Goal: Task Accomplishment & Management: Manage account settings

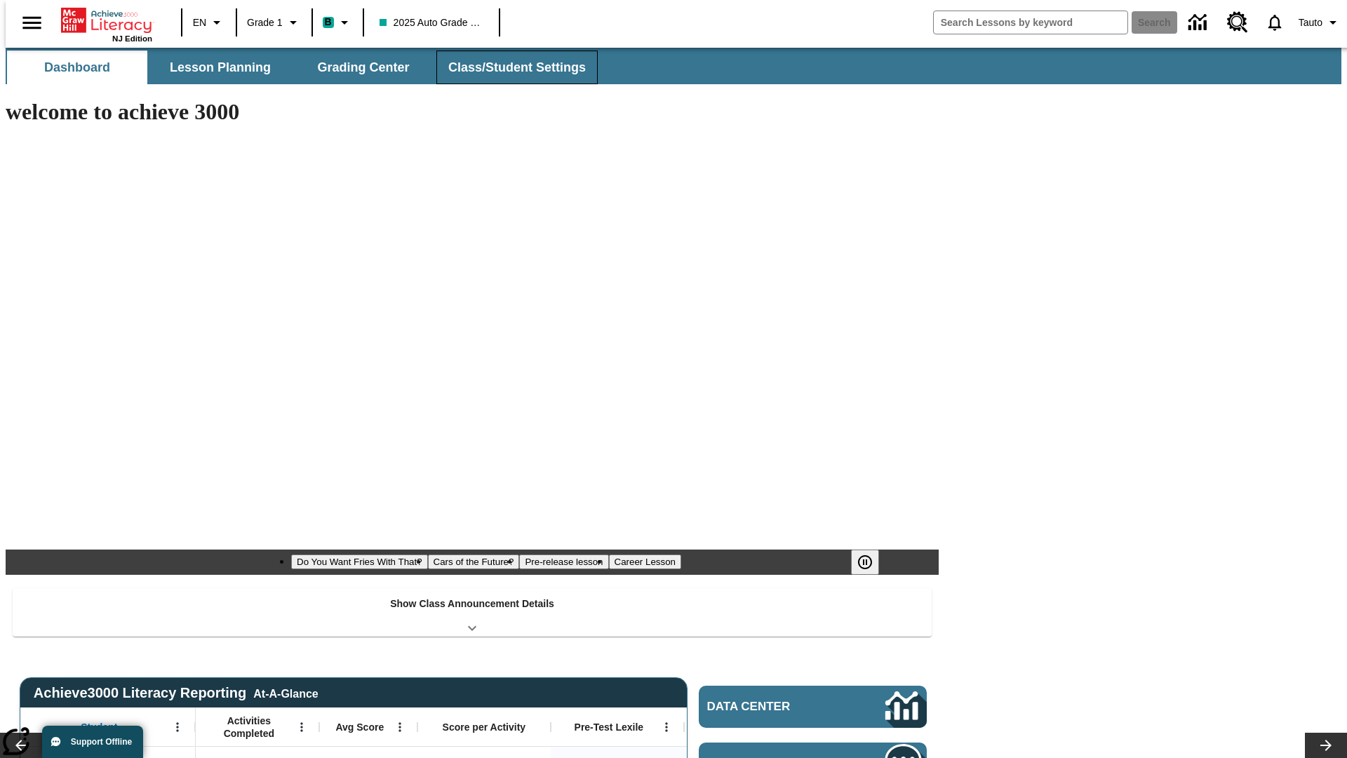
click at [510, 67] on span "Class/Student Settings" at bounding box center [517, 68] width 138 height 16
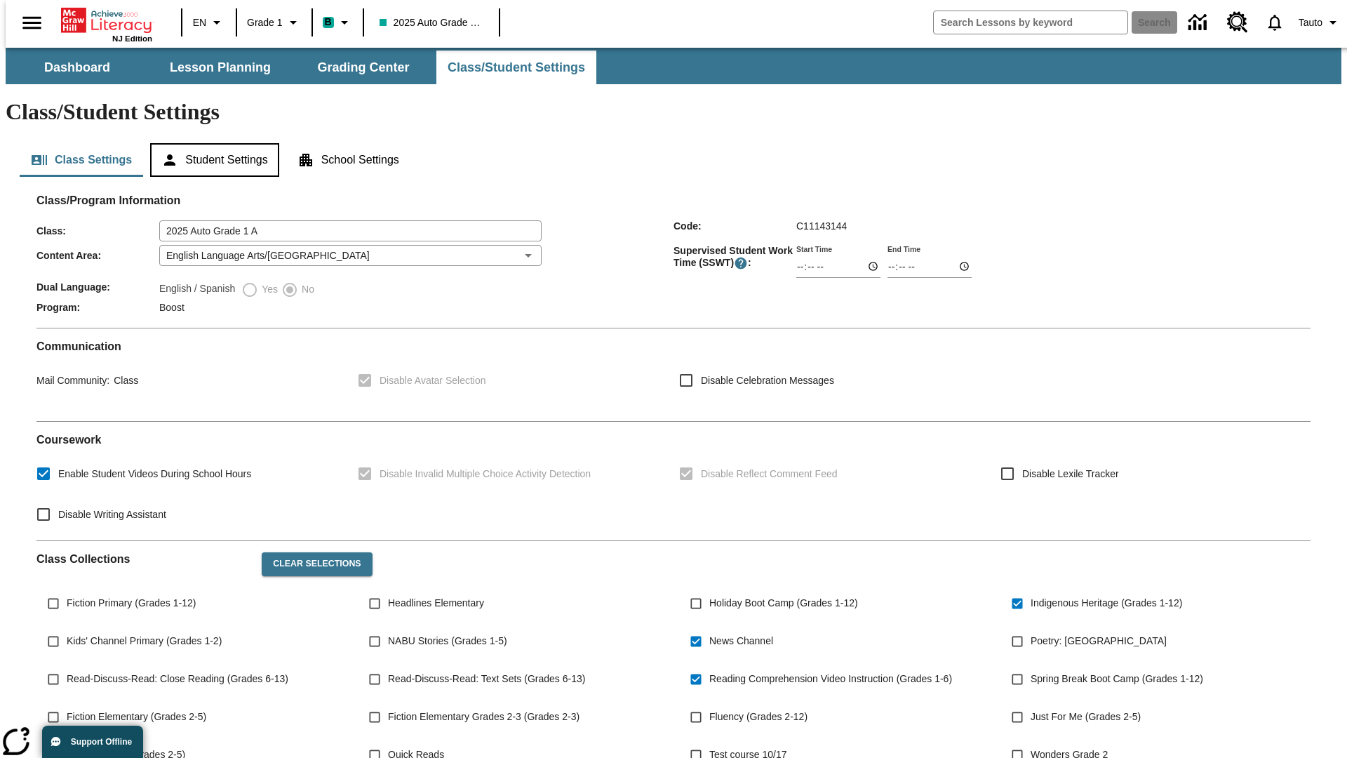
click at [211, 143] on button "Student Settings" at bounding box center [214, 160] width 128 height 34
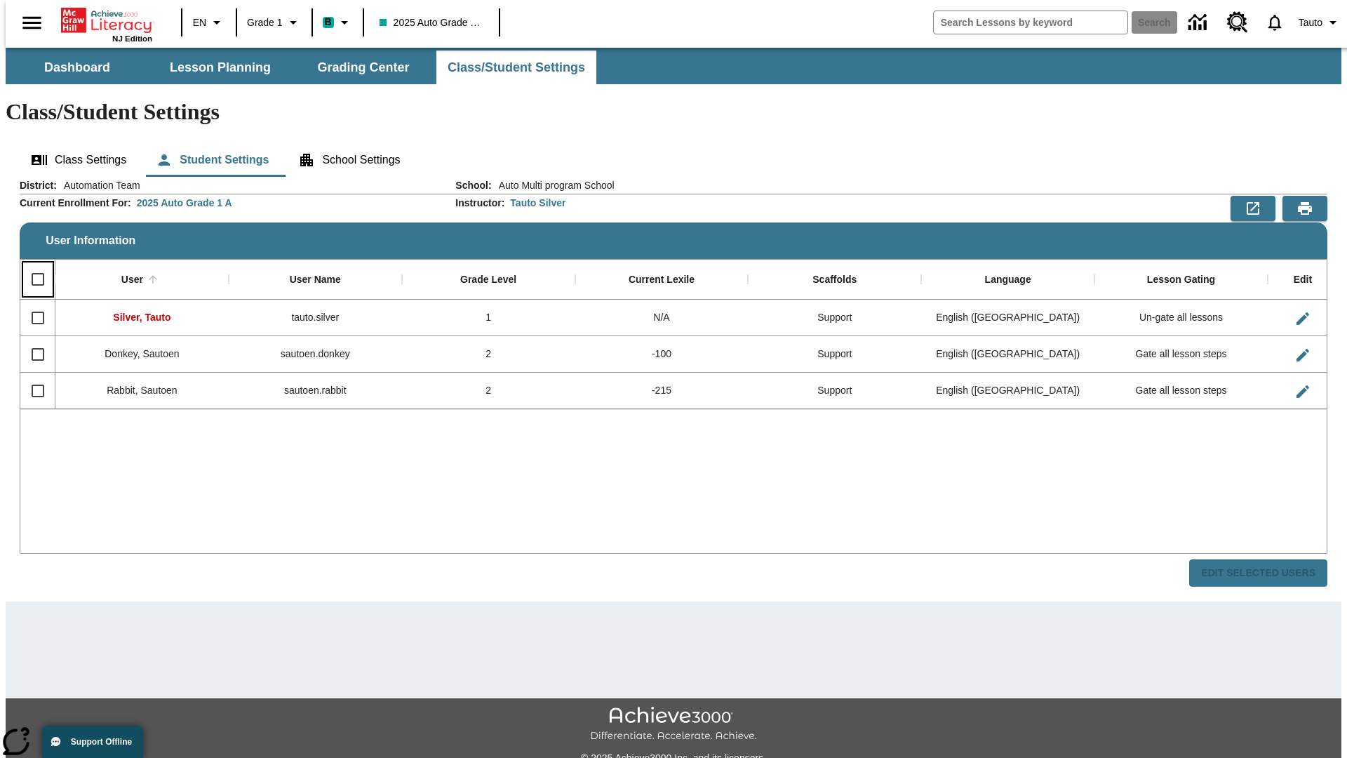
click at [32, 265] on input "Select all rows" at bounding box center [37, 279] width 29 height 29
checkbox input "true"
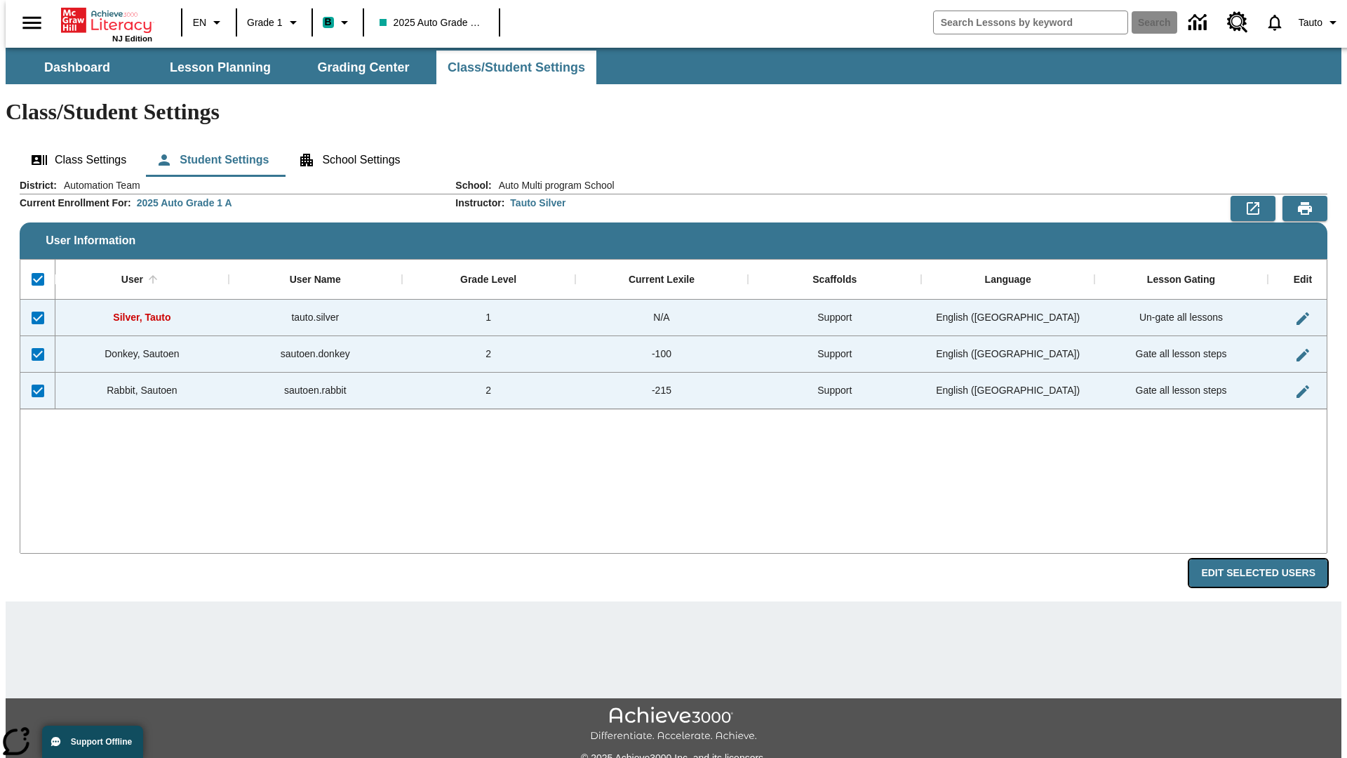
click at [1270, 559] on button "Edit Selected Users" at bounding box center [1259, 572] width 138 height 27
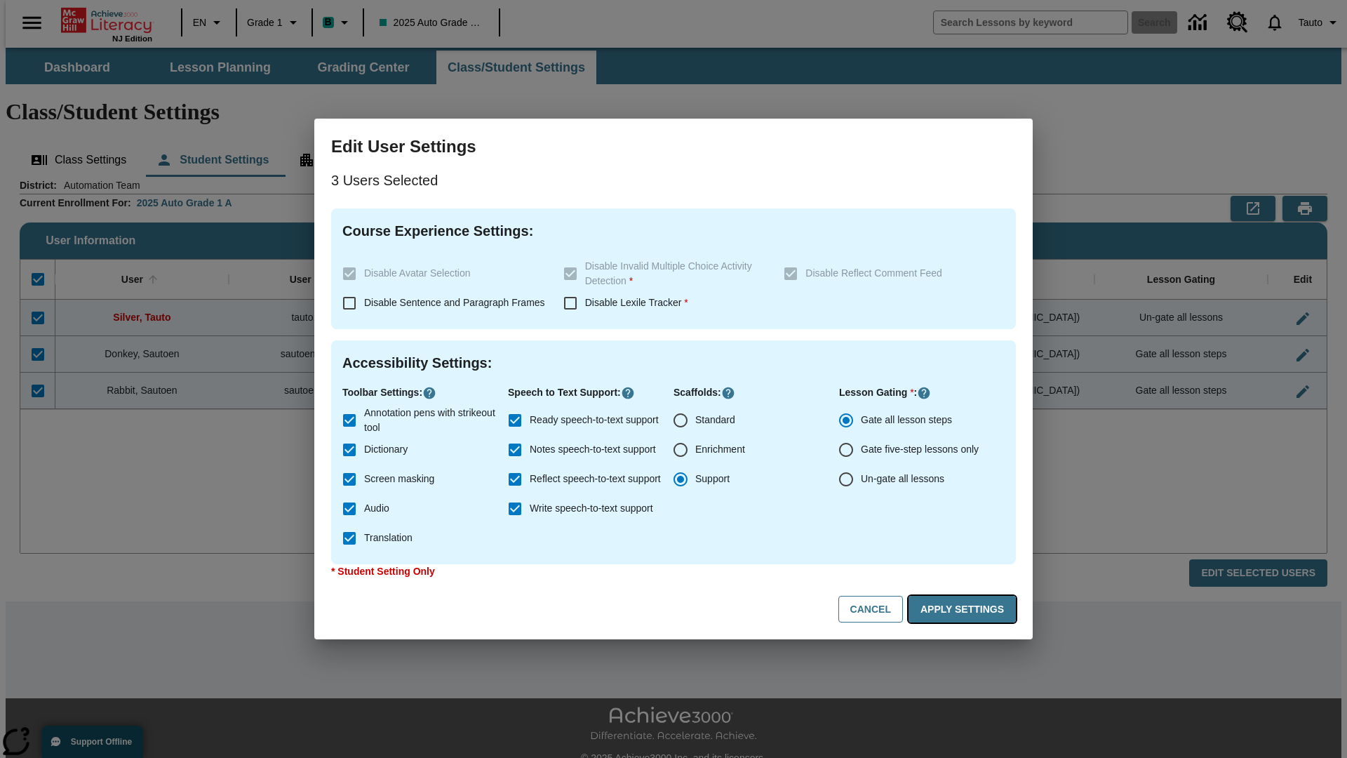
click at [965, 609] on button "Apply Settings" at bounding box center [962, 609] width 107 height 27
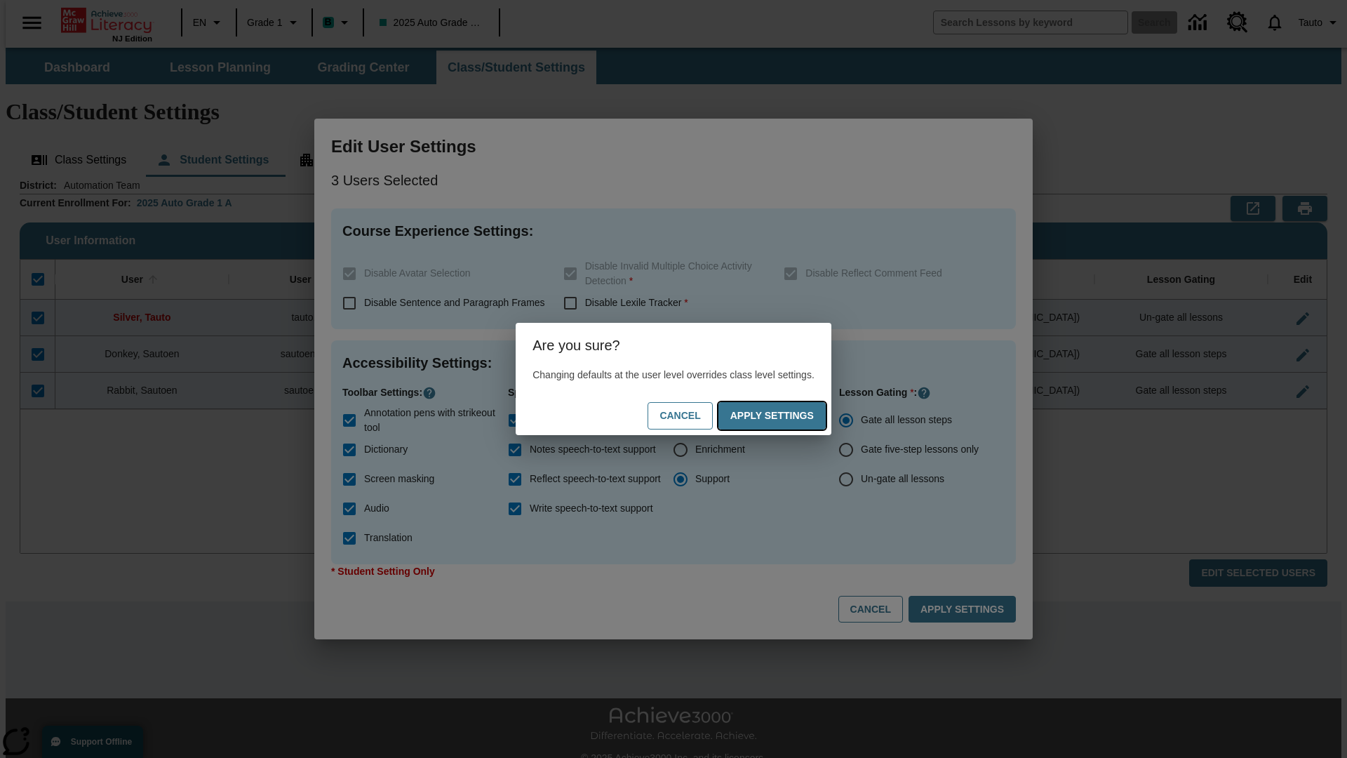
click at [786, 415] on button "Apply Settings" at bounding box center [772, 415] width 107 height 27
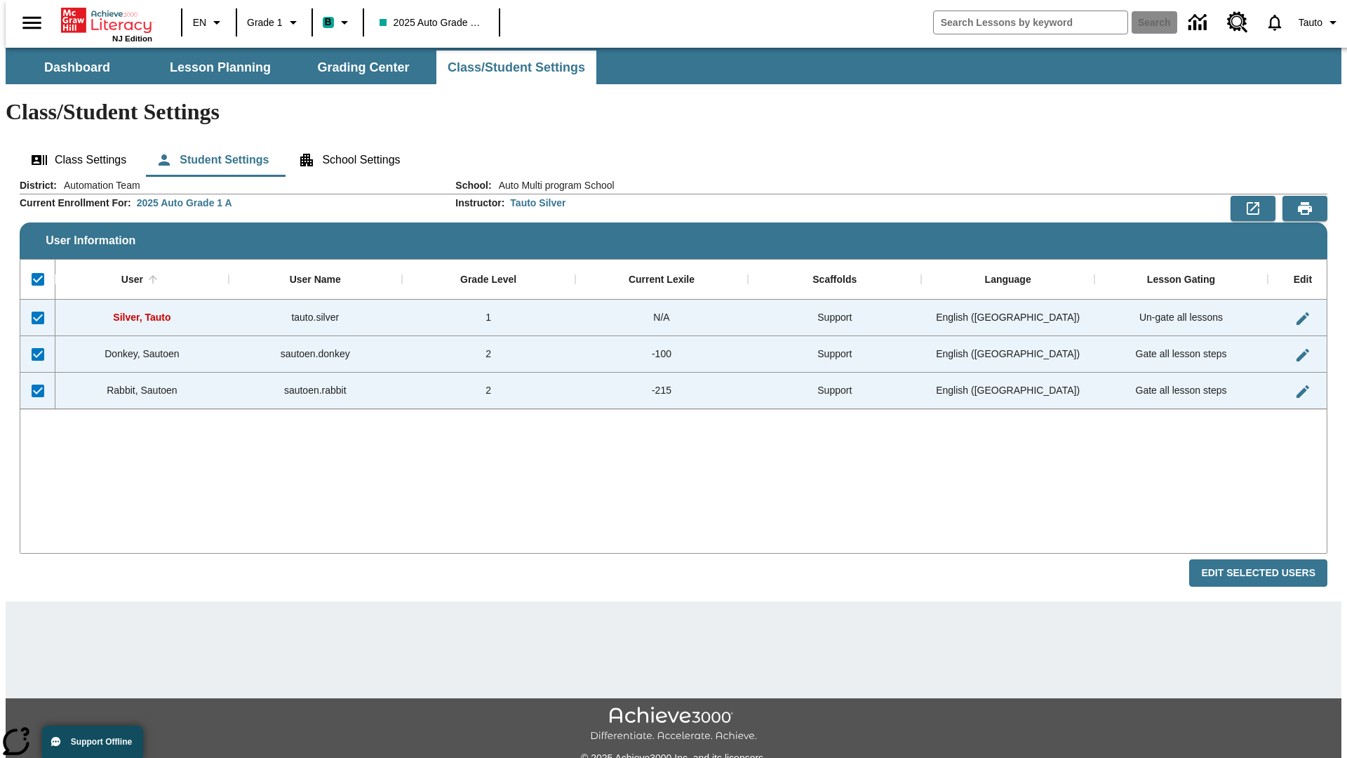
checkbox input "false"
click at [1313, 22] on span "Tauto" at bounding box center [1311, 22] width 24 height 15
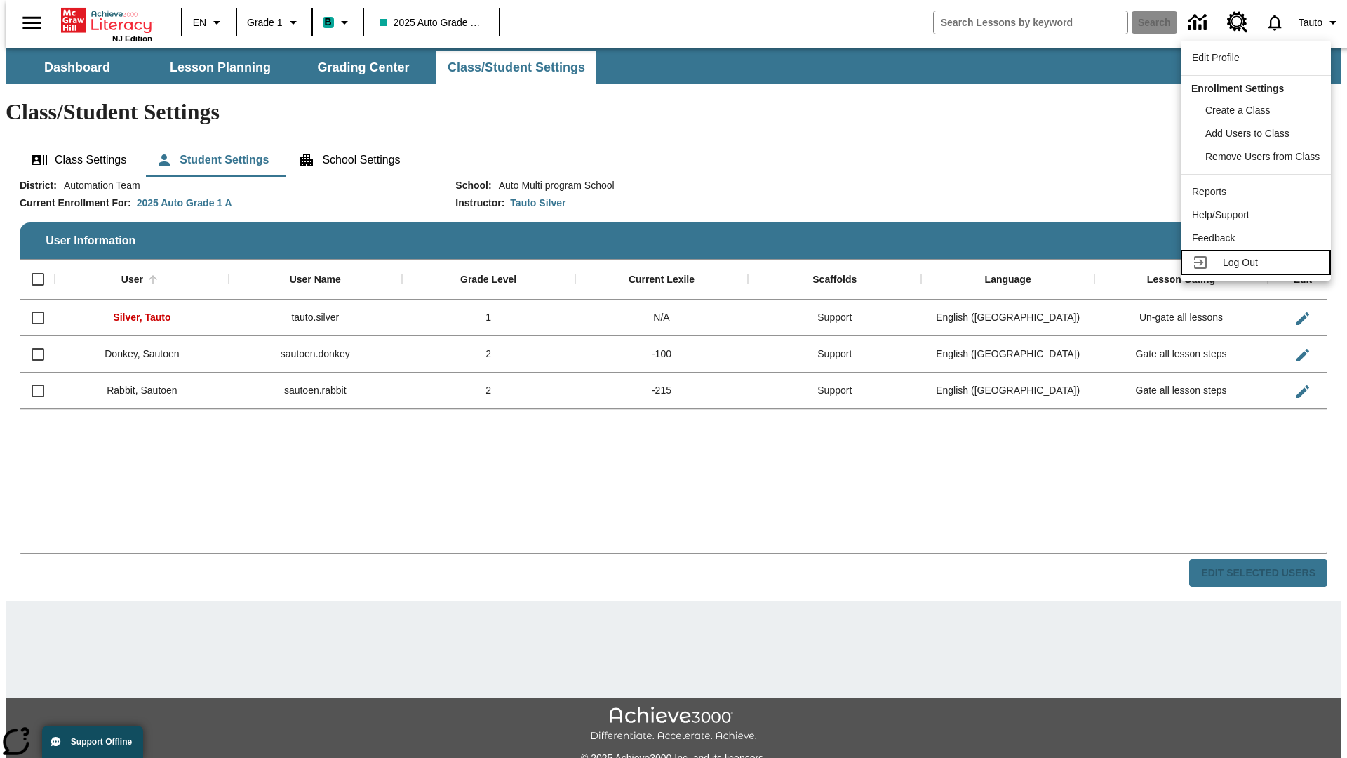
click at [1258, 262] on span "Log Out" at bounding box center [1240, 262] width 35 height 11
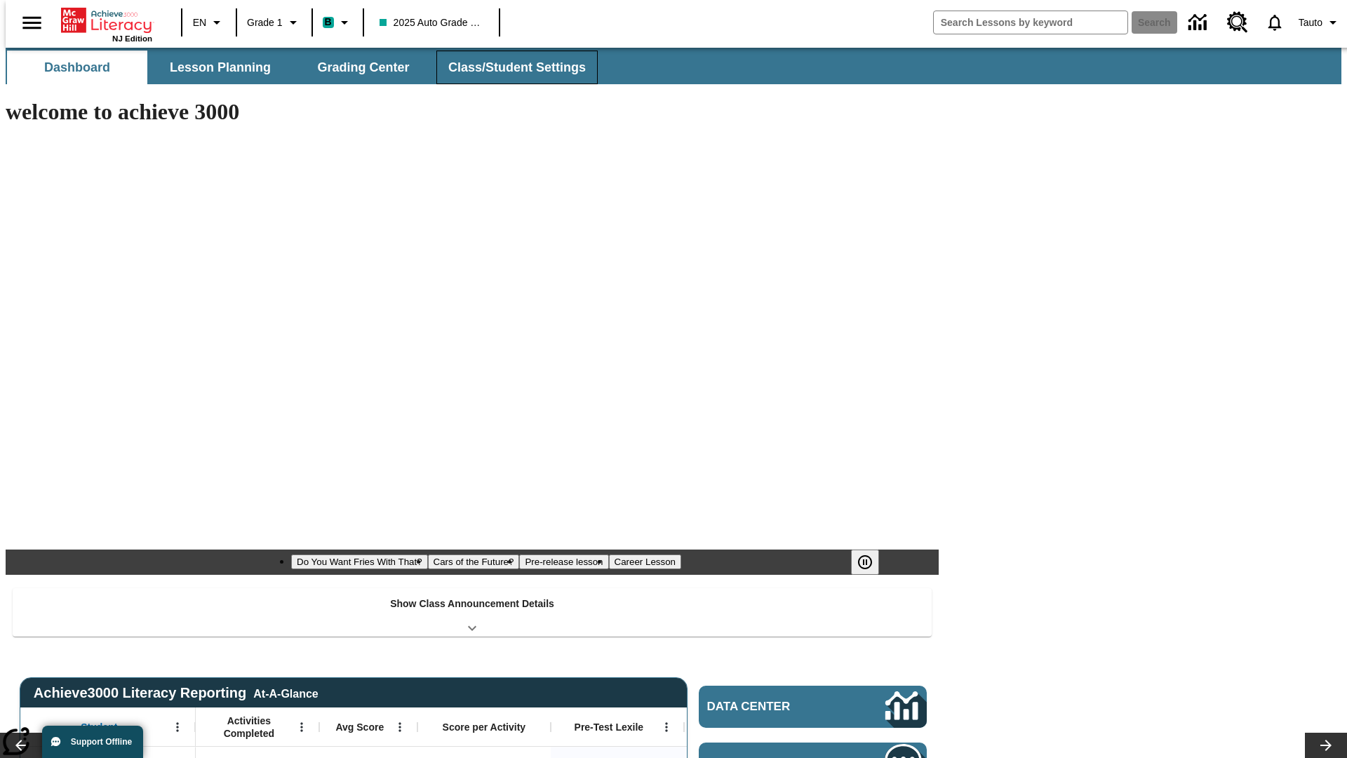
click at [510, 67] on span "Class/Student Settings" at bounding box center [517, 68] width 138 height 16
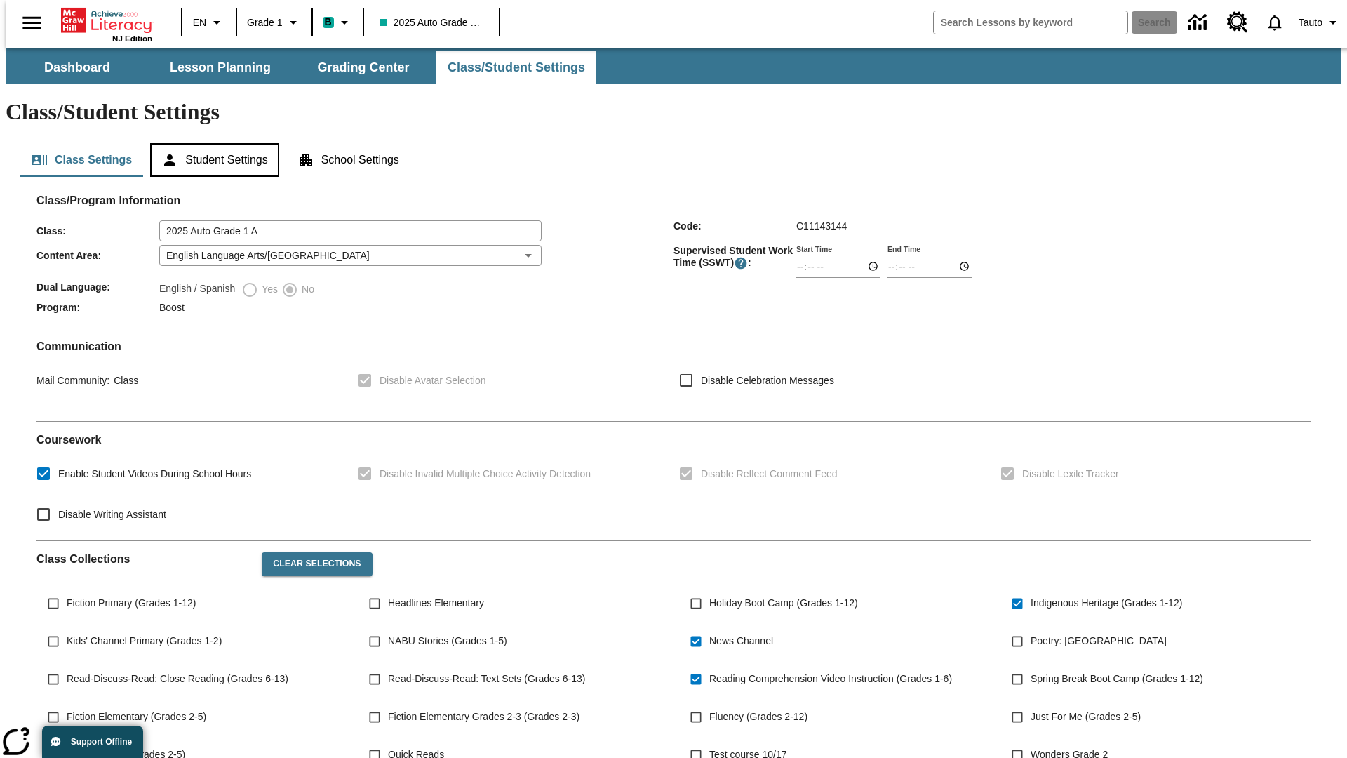
click at [211, 143] on button "Student Settings" at bounding box center [214, 160] width 128 height 34
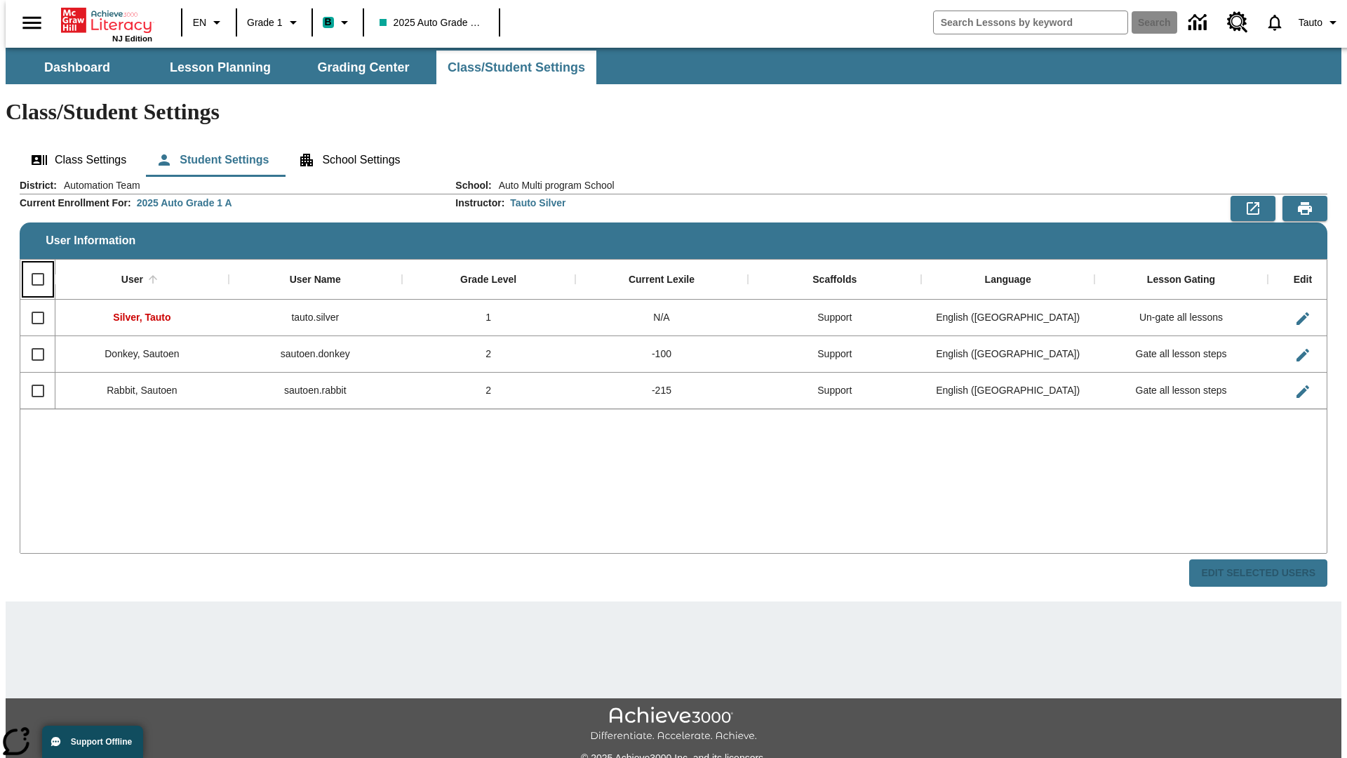
click at [32, 265] on input "Select all rows" at bounding box center [37, 279] width 29 height 29
checkbox input "true"
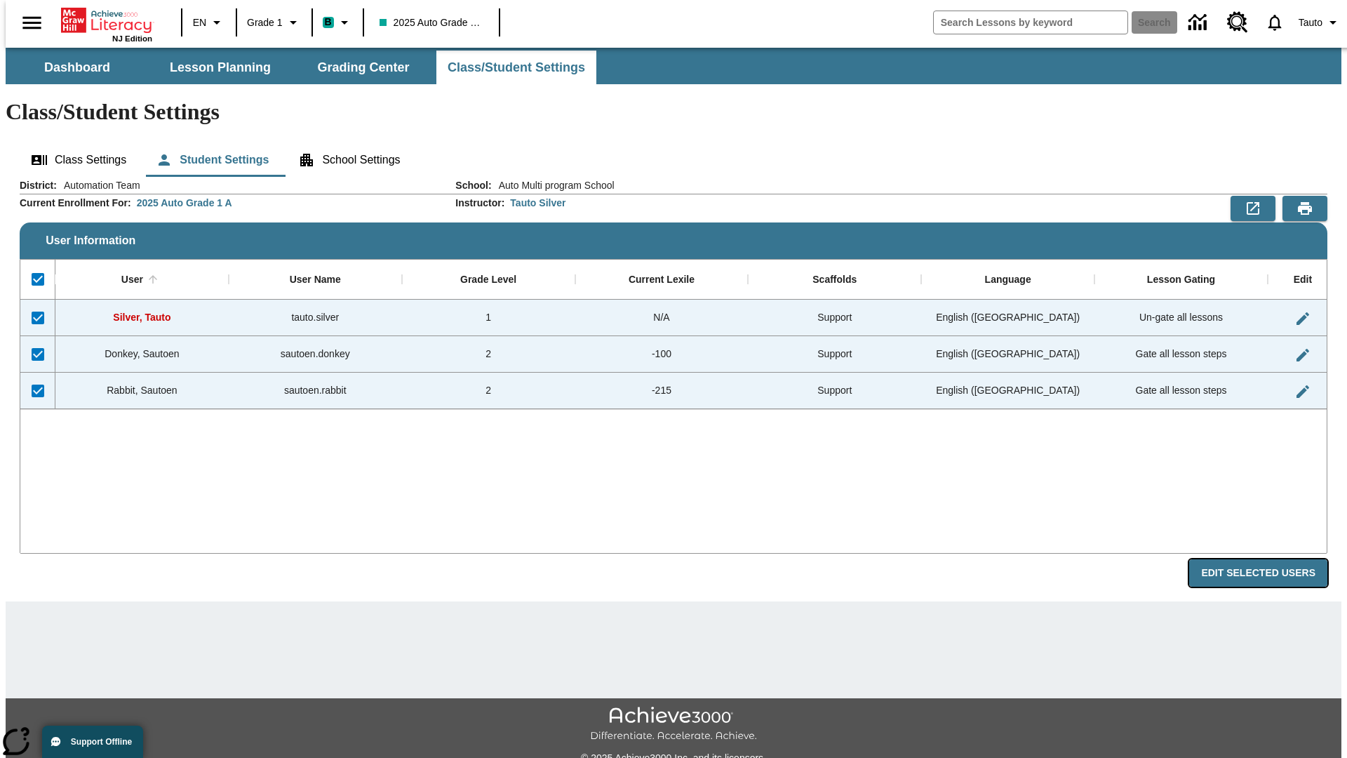
click at [1270, 559] on button "Edit Selected Users" at bounding box center [1259, 572] width 138 height 27
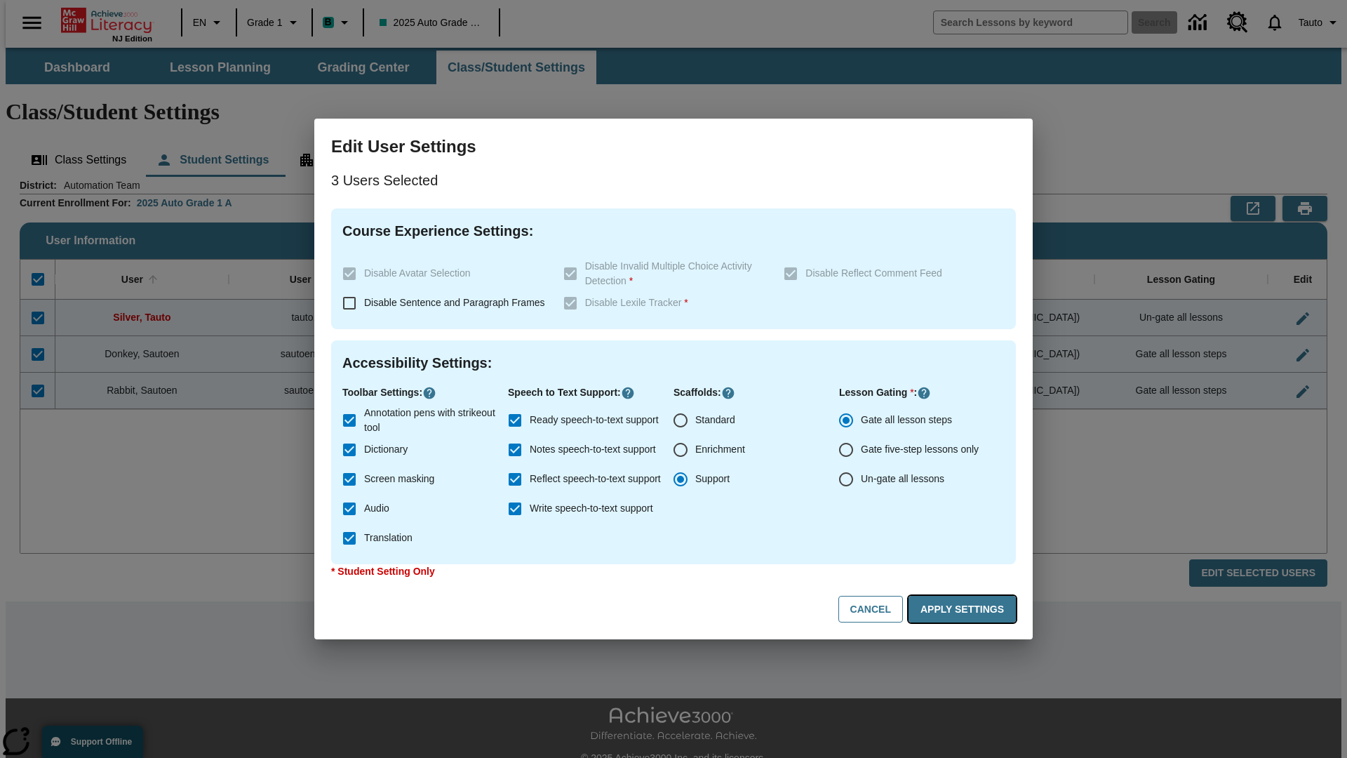
click at [965, 609] on button "Apply Settings" at bounding box center [962, 609] width 107 height 27
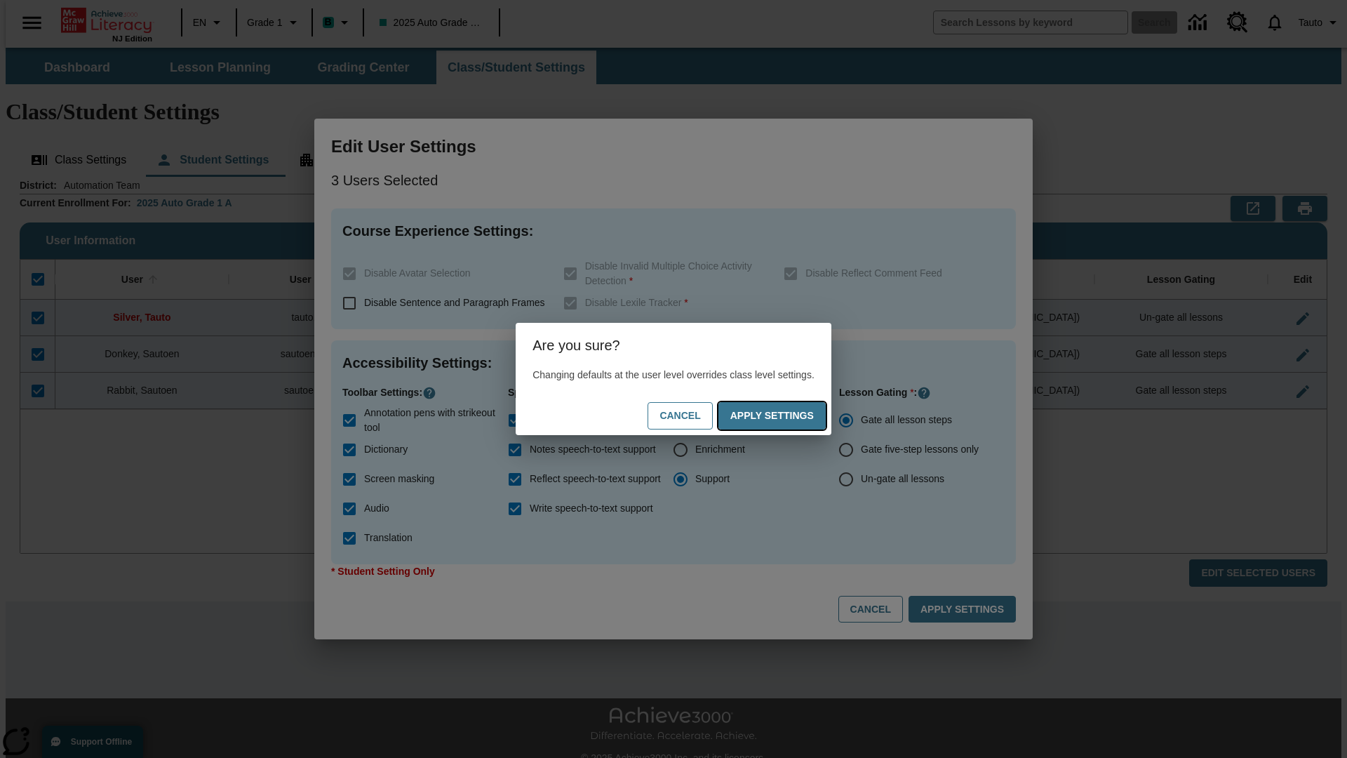
click at [786, 415] on button "Apply Settings" at bounding box center [772, 415] width 107 height 27
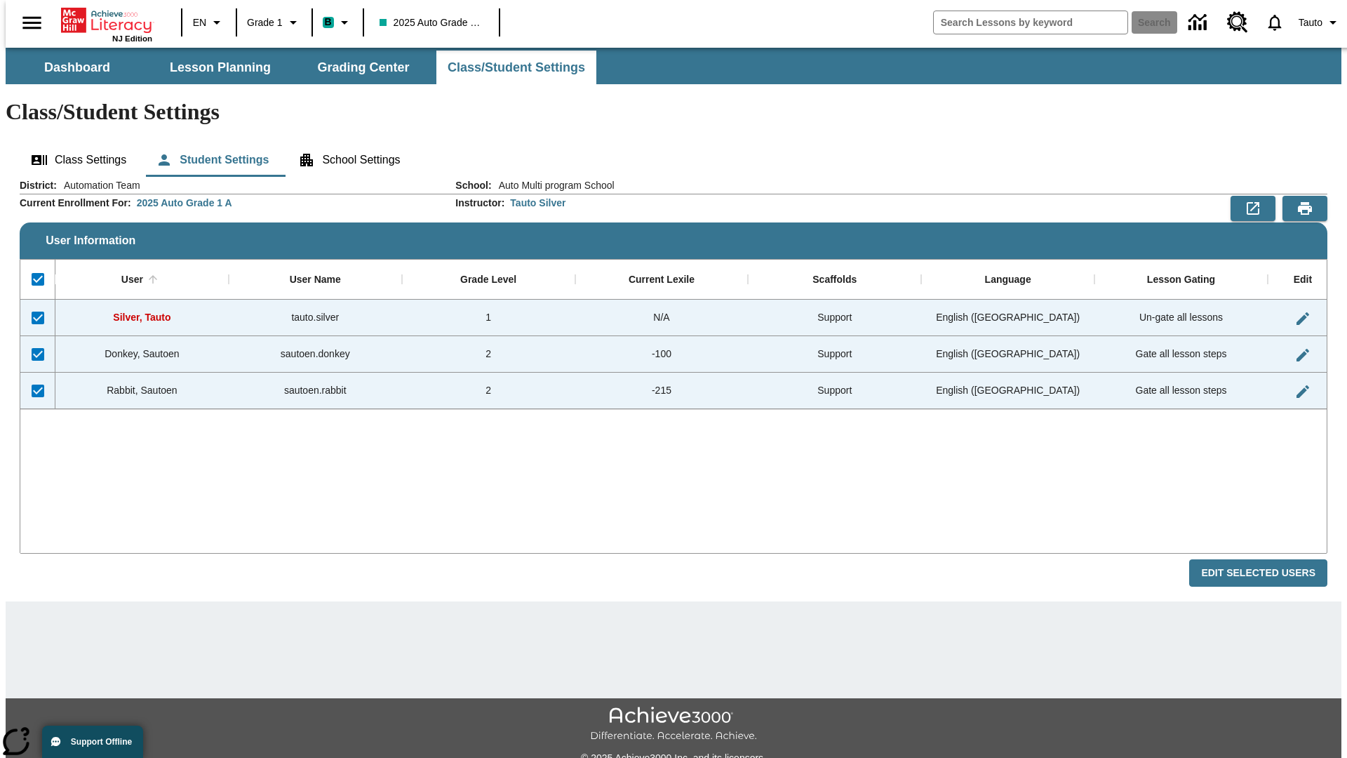
checkbox input "false"
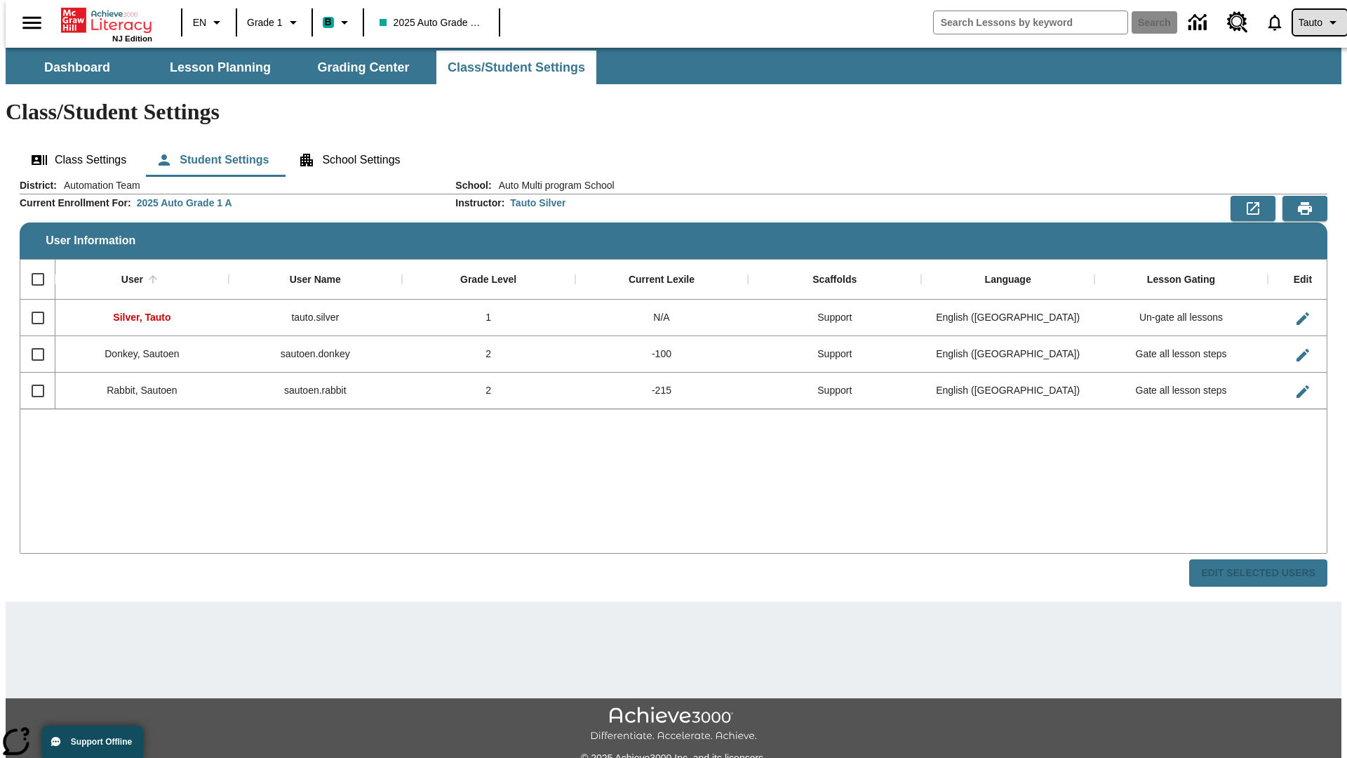
click at [1313, 22] on span "Tauto" at bounding box center [1311, 22] width 24 height 15
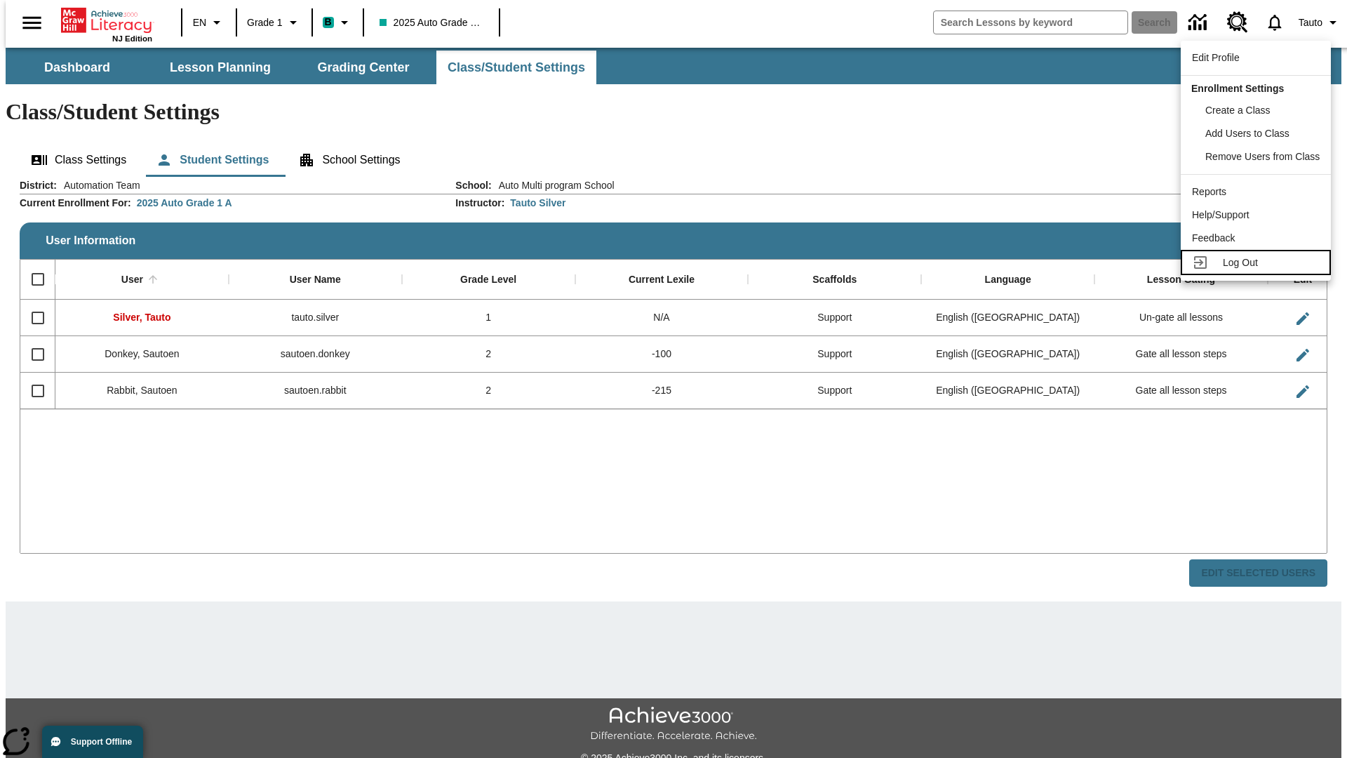
click at [1258, 262] on span "Log Out" at bounding box center [1240, 262] width 35 height 11
